Goal: Task Accomplishment & Management: Manage account settings

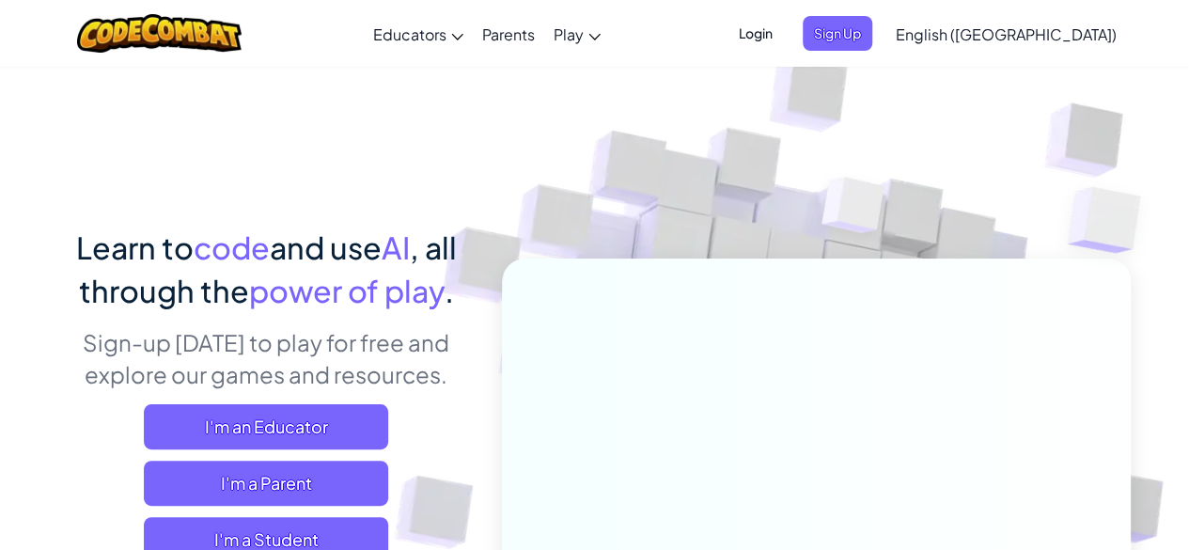
click at [784, 42] on span "Login" at bounding box center [756, 33] width 56 height 35
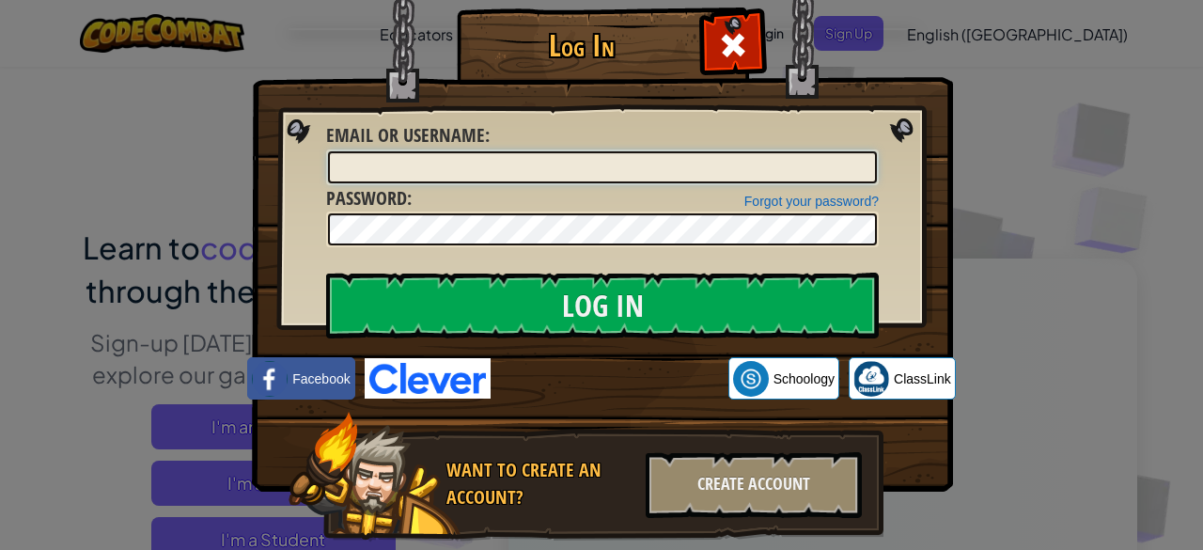
click at [604, 180] on input "Email or Username :" at bounding box center [602, 167] width 549 height 32
click at [538, 157] on input "avalettaP3H" at bounding box center [602, 167] width 549 height 32
click at [668, 259] on img at bounding box center [602, 218] width 701 height 547
click at [523, 159] on input "avalettaP3H" at bounding box center [602, 167] width 549 height 32
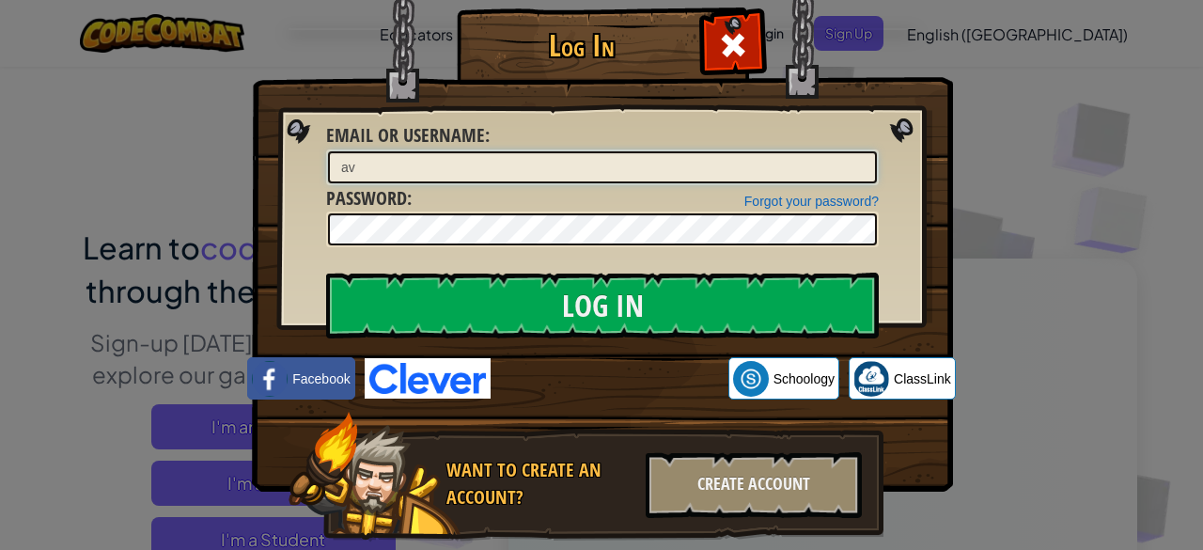
type input "a"
click at [545, 162] on input "Email or Username :" at bounding box center [602, 167] width 549 height 32
type input "avalettaP3H"
click at [775, 199] on link "Forgot your password?" at bounding box center [812, 201] width 134 height 15
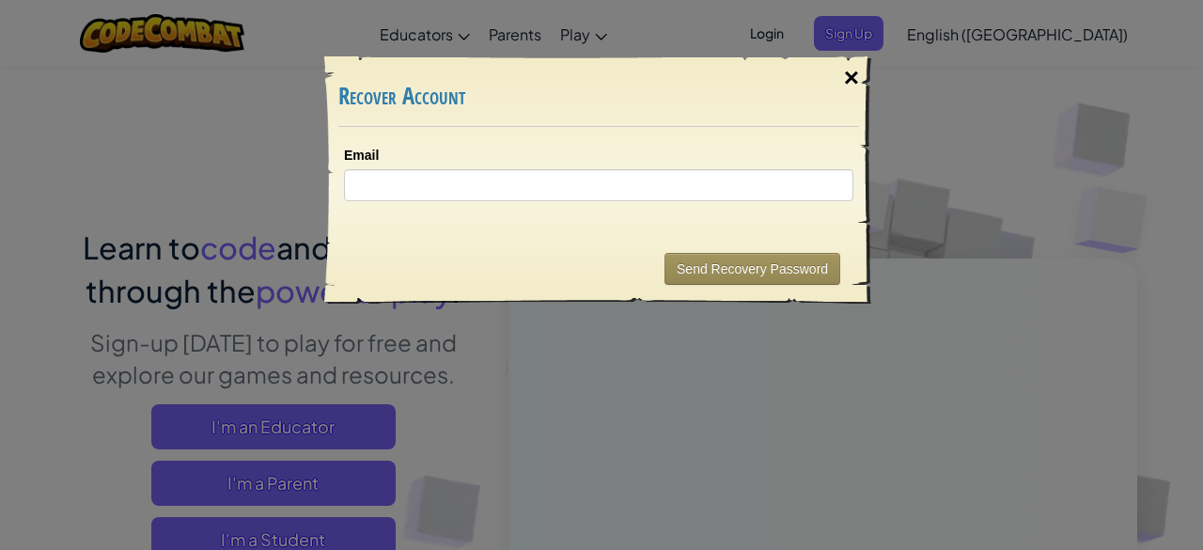
click at [864, 76] on div "×" at bounding box center [851, 78] width 43 height 55
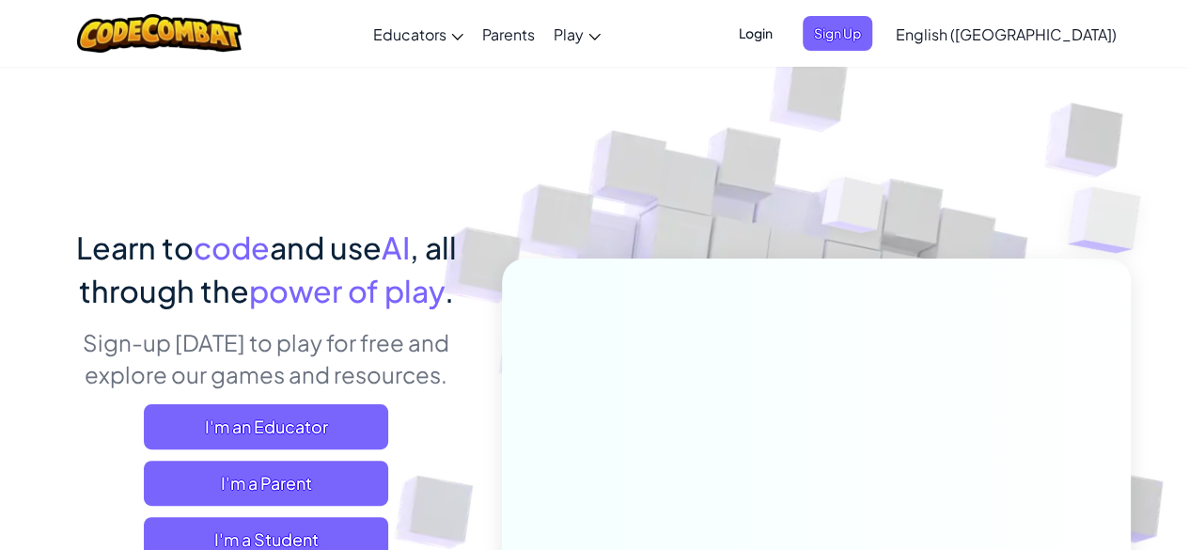
click at [784, 31] on span "Login" at bounding box center [756, 33] width 56 height 35
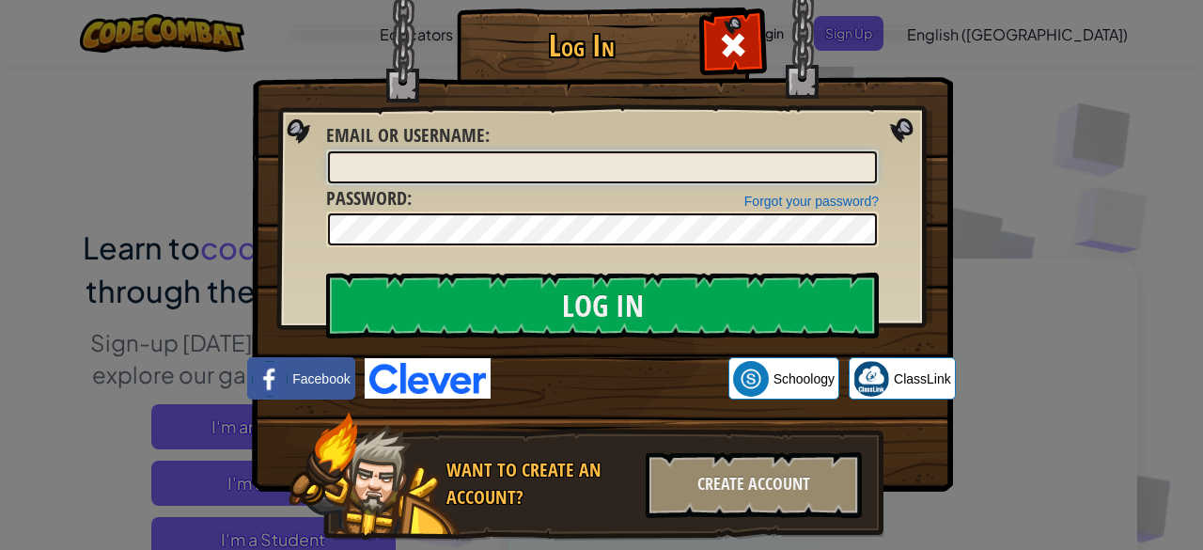
click at [595, 161] on input "Email or Username :" at bounding box center [602, 167] width 549 height 32
type input "avalettaP3H"
